Goal: Task Accomplishment & Management: Use online tool/utility

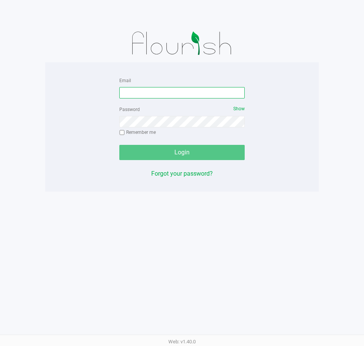
click at [140, 95] on input "Email" at bounding box center [181, 92] width 125 height 11
type input "[EMAIL_ADDRESS][DOMAIN_NAME]"
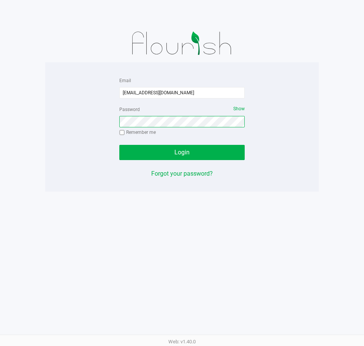
click at [119, 145] on button "Login" at bounding box center [181, 152] width 125 height 15
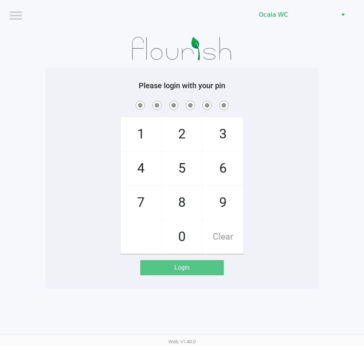
click at [285, 93] on div "Please login with your pin 1 4 7 2 5 8 0 3 6 9 Clear Login" at bounding box center [182, 178] width 274 height 194
checkbox input "true"
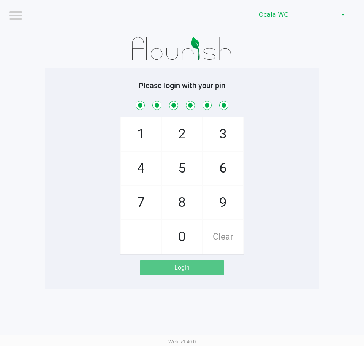
checkbox input "true"
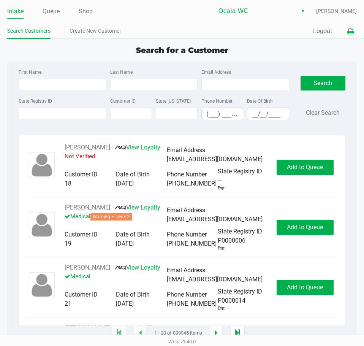
click at [353, 30] on icon at bounding box center [350, 31] width 6 height 5
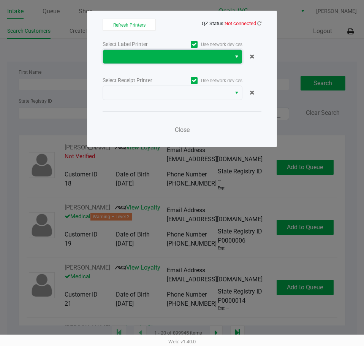
click at [133, 52] on span at bounding box center [167, 57] width 128 height 14
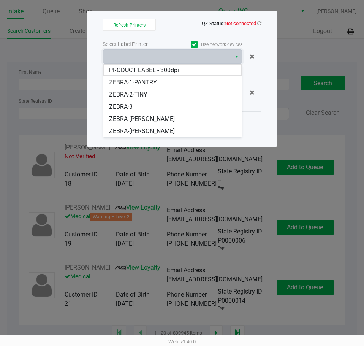
drag, startPoint x: 133, startPoint y: 116, endPoint x: 142, endPoint y: 108, distance: 11.6
click at [133, 116] on span "ZEBRA-[PERSON_NAME]" at bounding box center [142, 118] width 66 height 9
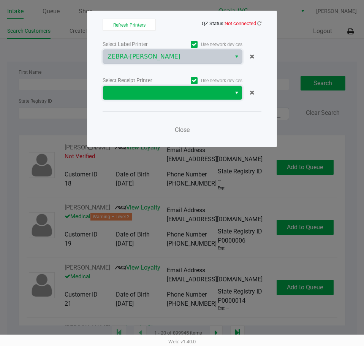
click at [147, 91] on span at bounding box center [167, 92] width 119 height 9
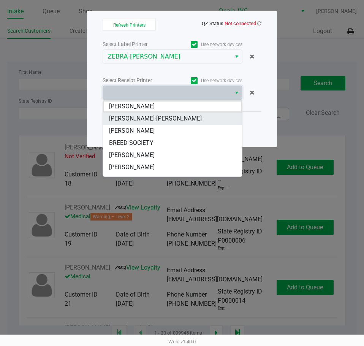
click at [135, 114] on span "[PERSON_NAME]-[PERSON_NAME]" at bounding box center [155, 118] width 93 height 9
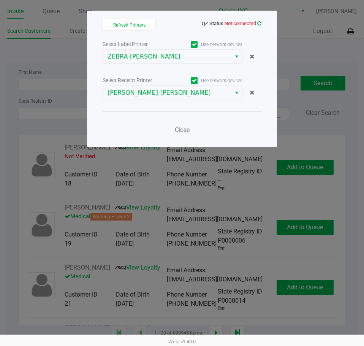
click at [259, 24] on icon at bounding box center [259, 23] width 4 height 5
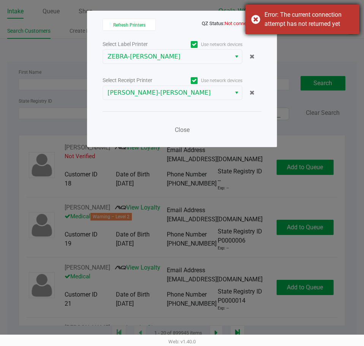
click at [255, 16] on div "Error: The current connection attempt has not returned yet" at bounding box center [302, 20] width 114 height 30
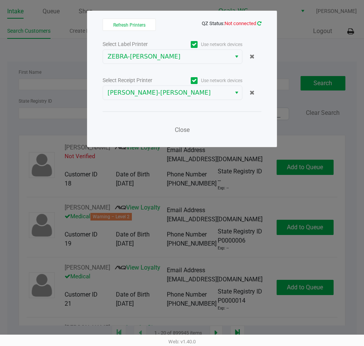
click at [257, 23] on icon at bounding box center [259, 23] width 4 height 5
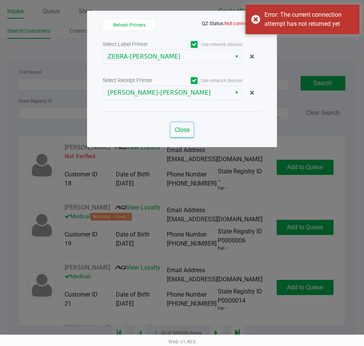
click at [182, 133] on button "Close" at bounding box center [182, 129] width 23 height 15
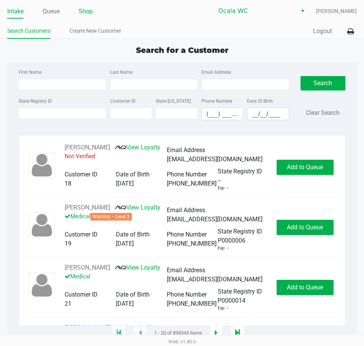
click at [84, 12] on link "Shop" at bounding box center [86, 11] width 14 height 11
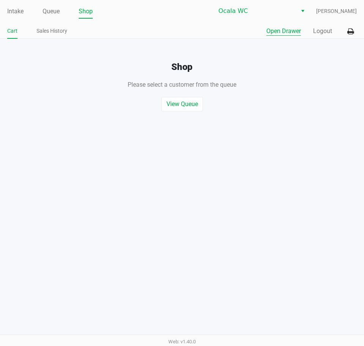
click at [282, 32] on button "Open Drawer" at bounding box center [283, 31] width 35 height 9
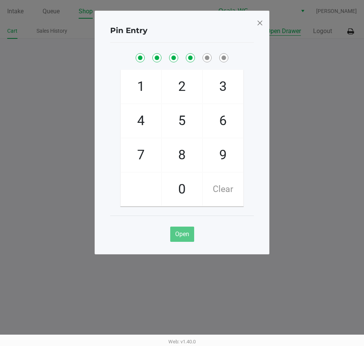
checkbox input "true"
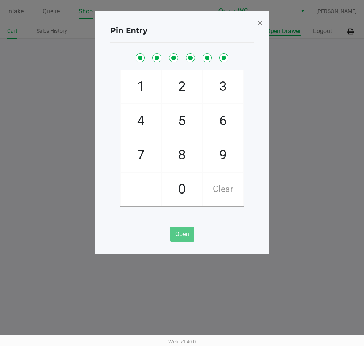
checkbox input "true"
